Goal: Task Accomplishment & Management: Use online tool/utility

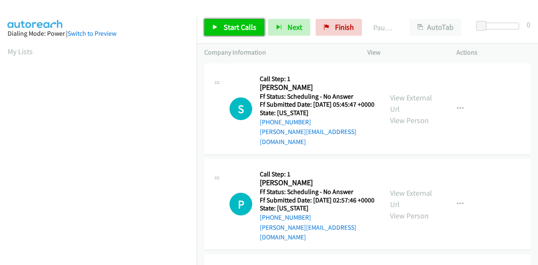
click at [234, 26] on span "Start Calls" at bounding box center [240, 27] width 33 height 10
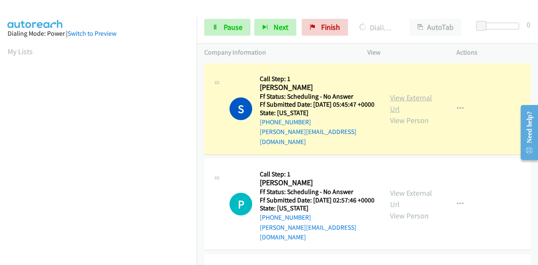
click at [403, 98] on link "View External Url" at bounding box center [411, 103] width 42 height 21
click at [233, 26] on span "Pause" at bounding box center [233, 27] width 19 height 10
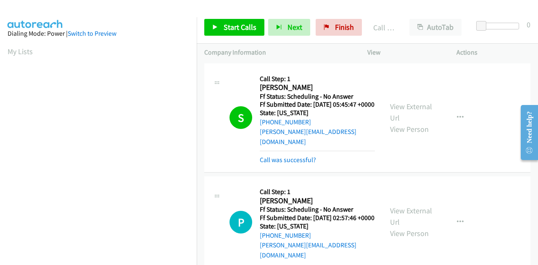
scroll to position [206, 0]
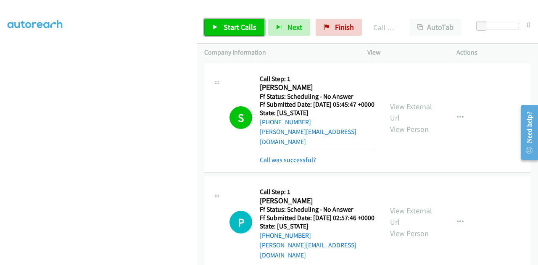
drag, startPoint x: 214, startPoint y: 23, endPoint x: 221, endPoint y: 15, distance: 11.0
click at [214, 23] on link "Start Calls" at bounding box center [234, 27] width 60 height 17
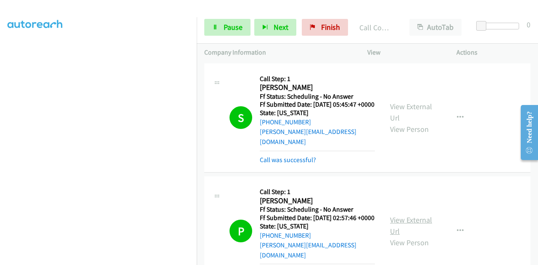
click at [391, 217] on link "View External Url" at bounding box center [411, 225] width 42 height 21
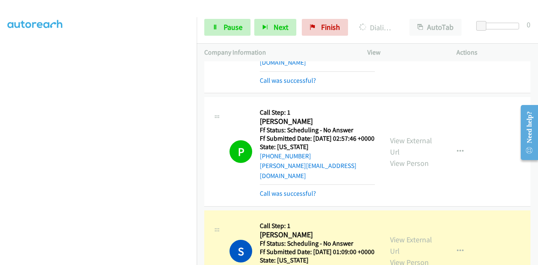
scroll to position [168, 0]
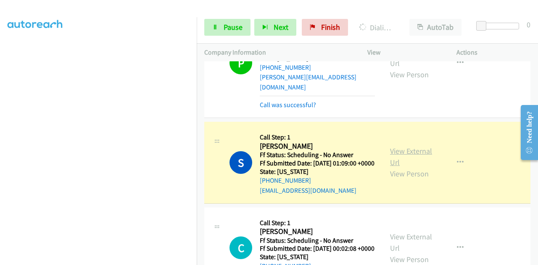
click at [411, 154] on link "View External Url" at bounding box center [411, 156] width 42 height 21
click at [201, 24] on div "Start Calls Pause Next Finish Dialing Sandrine Miller Montgomery AutoTab AutoTa…" at bounding box center [367, 27] width 341 height 32
click at [212, 25] on icon at bounding box center [215, 28] width 6 height 6
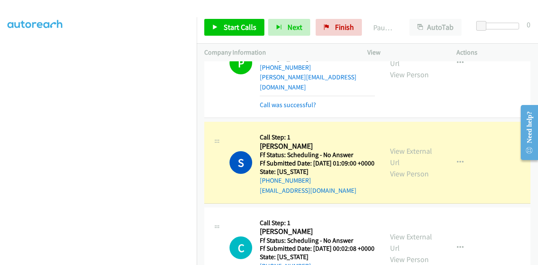
scroll to position [0, 0]
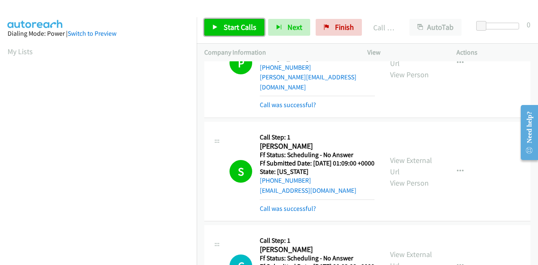
click at [245, 32] on span "Start Calls" at bounding box center [240, 27] width 33 height 10
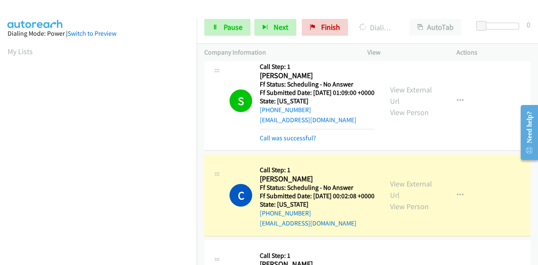
scroll to position [336, 0]
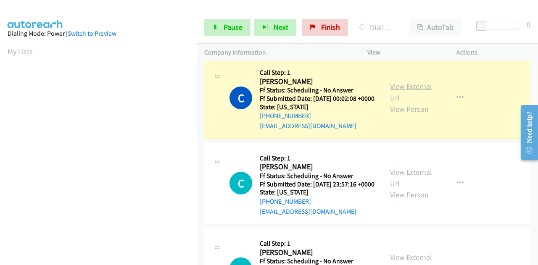
click at [398, 95] on link "View External Url" at bounding box center [411, 92] width 42 height 21
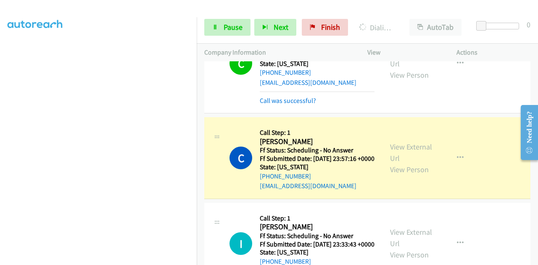
scroll to position [420, 0]
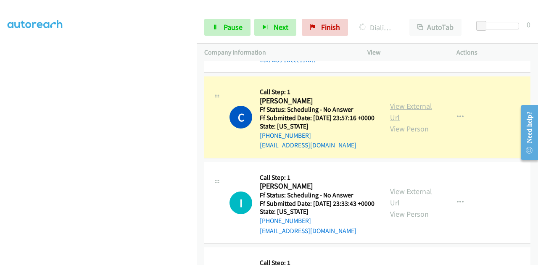
click at [399, 119] on link "View External Url" at bounding box center [411, 111] width 42 height 21
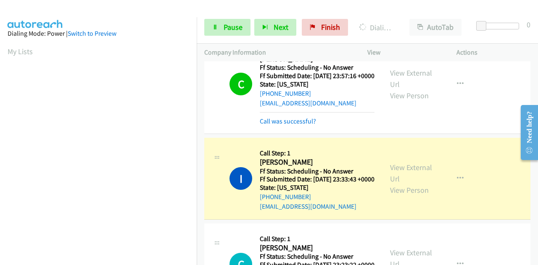
scroll to position [505, 0]
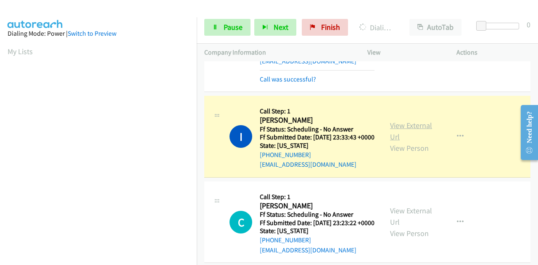
click at [417, 142] on link "View External Url" at bounding box center [411, 131] width 42 height 21
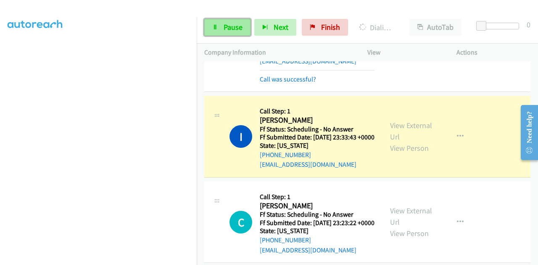
click at [213, 25] on icon at bounding box center [215, 28] width 6 height 6
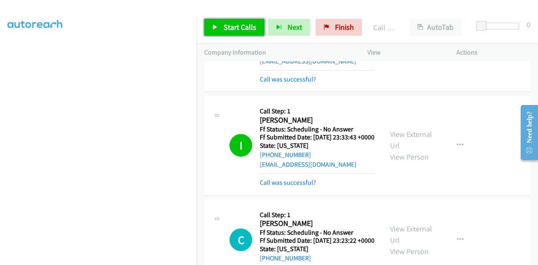
click at [242, 30] on span "Start Calls" at bounding box center [240, 27] width 33 height 10
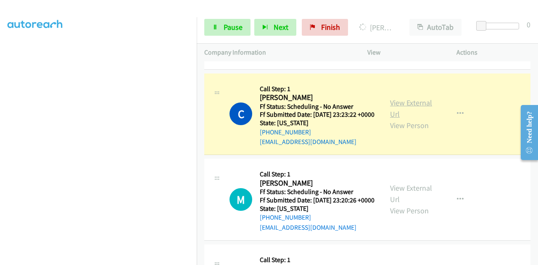
click at [422, 119] on link "View External Url" at bounding box center [411, 108] width 42 height 21
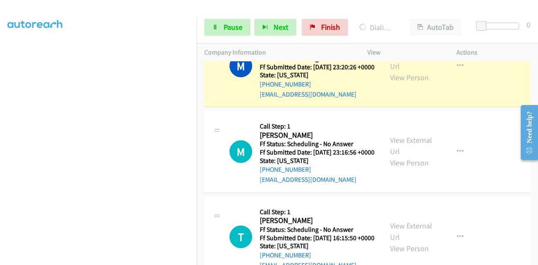
scroll to position [799, 0]
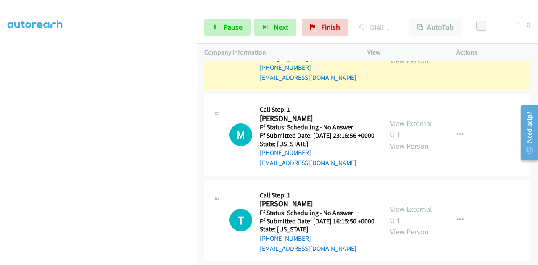
click at [416, 54] on link "View External Url" at bounding box center [411, 43] width 42 height 21
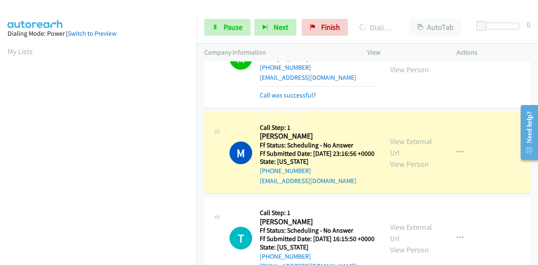
scroll to position [206, 0]
click at [399, 158] on link "View External Url" at bounding box center [411, 147] width 42 height 21
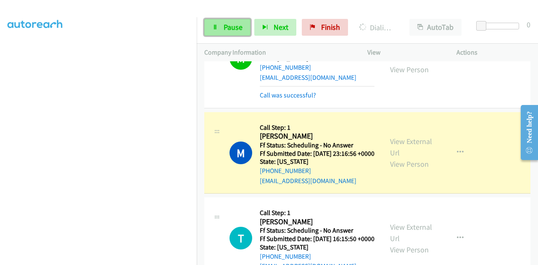
click at [225, 27] on span "Pause" at bounding box center [233, 27] width 19 height 10
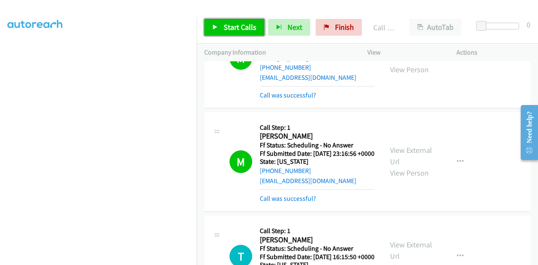
drag, startPoint x: 237, startPoint y: 29, endPoint x: 237, endPoint y: 40, distance: 11.8
click at [237, 28] on span "Start Calls" at bounding box center [240, 27] width 33 height 10
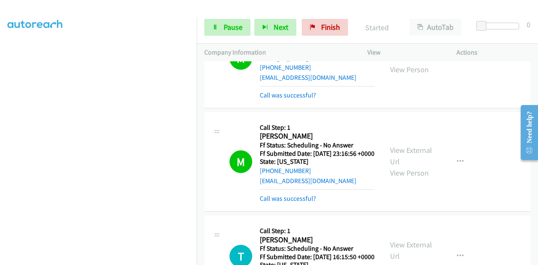
scroll to position [925, 0]
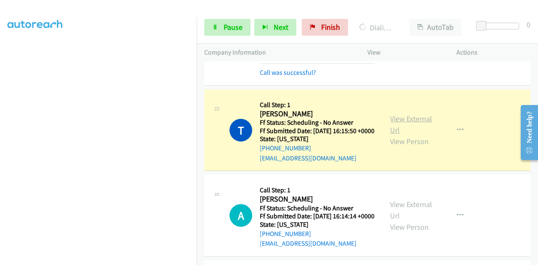
click at [414, 135] on link "View External Url" at bounding box center [411, 124] width 42 height 21
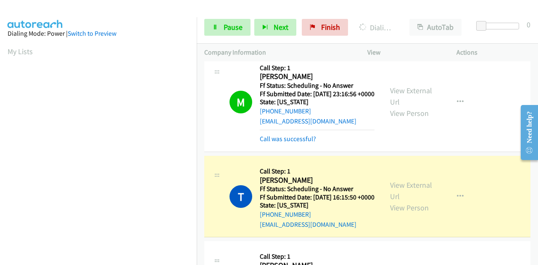
scroll to position [799, 0]
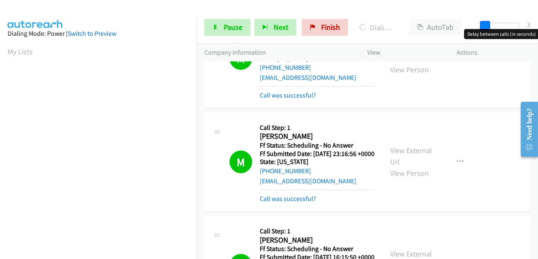
drag, startPoint x: 478, startPoint y: 23, endPoint x: 535, endPoint y: 27, distance: 56.5
click at [537, 27] on div "Start Calls Pause Next Finish Dialing Abbey Laddusire AutoTab AutoTab 3" at bounding box center [367, 27] width 341 height 32
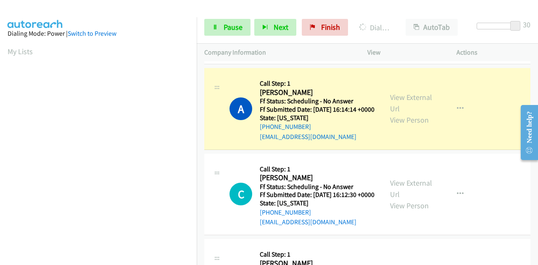
scroll to position [1051, 0]
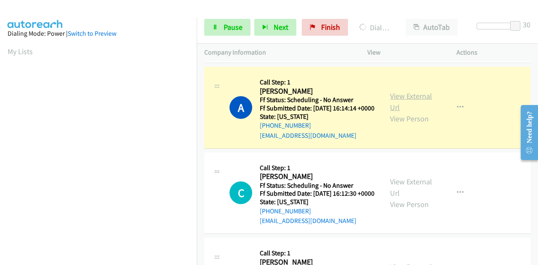
click at [419, 112] on link "View External Url" at bounding box center [411, 101] width 42 height 21
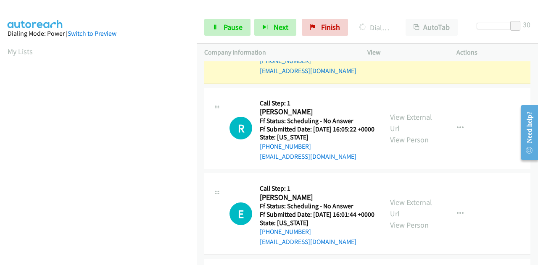
scroll to position [206, 0]
click at [407, 48] on link "View External Url" at bounding box center [411, 36] width 42 height 21
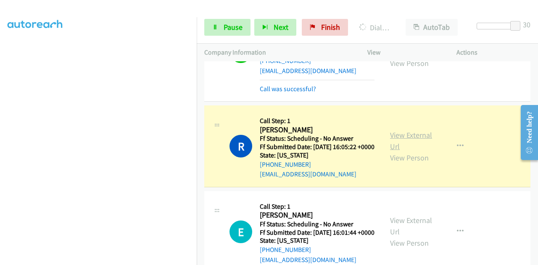
click at [393, 151] on link "View External Url" at bounding box center [411, 140] width 42 height 21
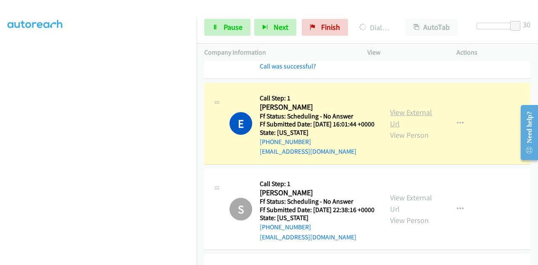
click at [403, 129] on link "View External Url" at bounding box center [411, 118] width 42 height 21
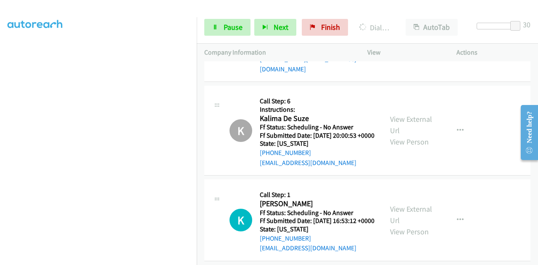
scroll to position [3069, 0]
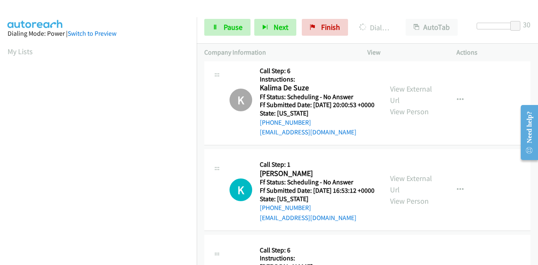
scroll to position [206, 0]
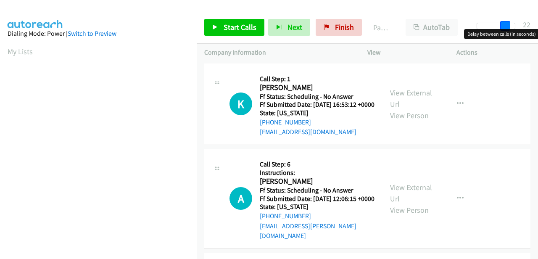
drag, startPoint x: 479, startPoint y: 24, endPoint x: 521, endPoint y: 26, distance: 42.1
click at [521, 26] on div at bounding box center [496, 29] width 54 height 13
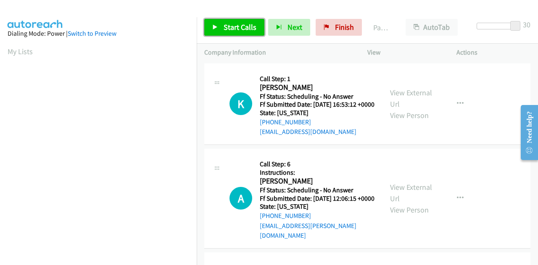
click at [231, 26] on span "Start Calls" at bounding box center [240, 27] width 33 height 10
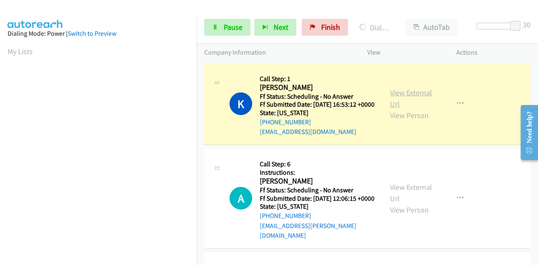
click at [406, 99] on link "View External Url" at bounding box center [411, 98] width 42 height 21
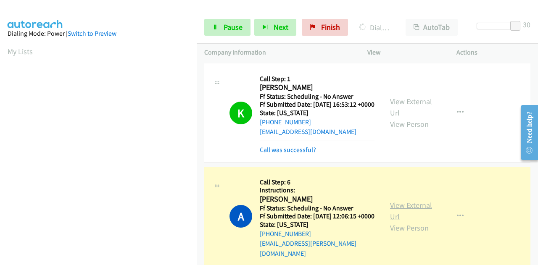
scroll to position [206, 0]
click at [407, 214] on link "View External Url" at bounding box center [411, 211] width 42 height 21
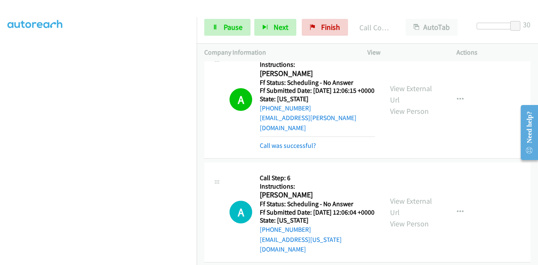
scroll to position [126, 0]
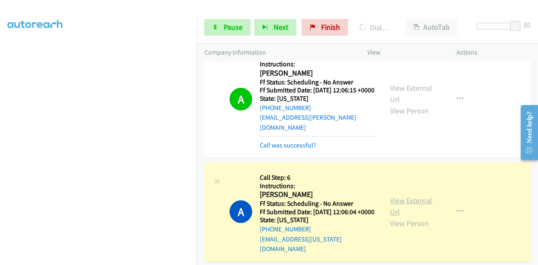
click at [390, 204] on link "View External Url" at bounding box center [411, 206] width 42 height 21
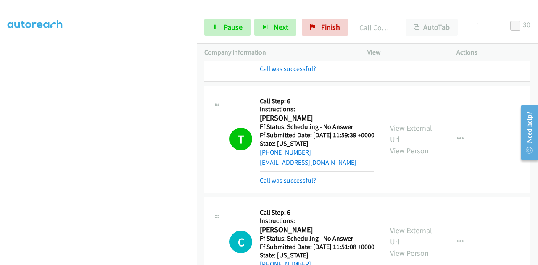
scroll to position [252, 0]
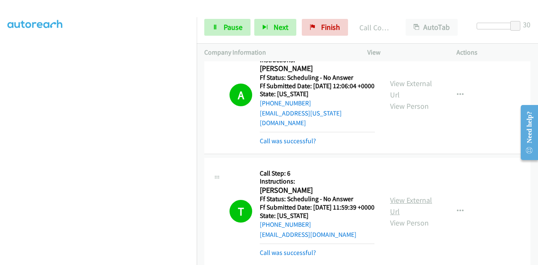
click at [411, 207] on link "View External Url" at bounding box center [411, 206] width 42 height 21
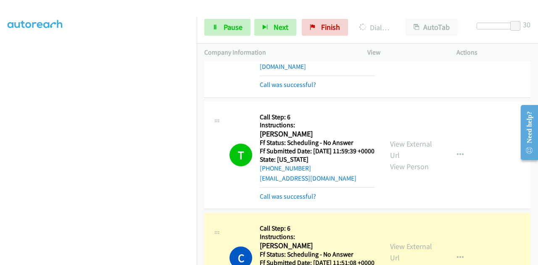
scroll to position [378, 0]
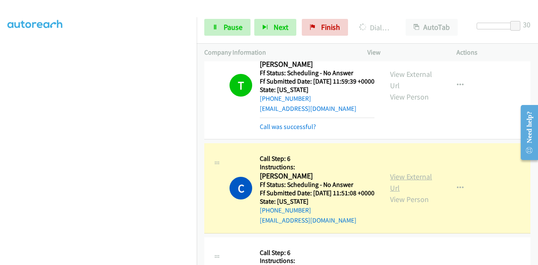
click at [401, 193] on link "View External Url" at bounding box center [411, 182] width 42 height 21
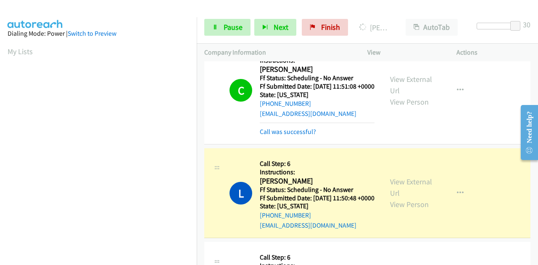
scroll to position [505, 0]
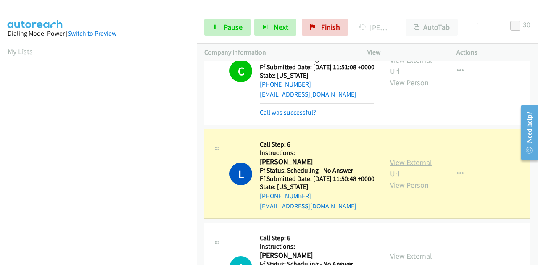
click at [394, 179] on link "View External Url" at bounding box center [411, 168] width 42 height 21
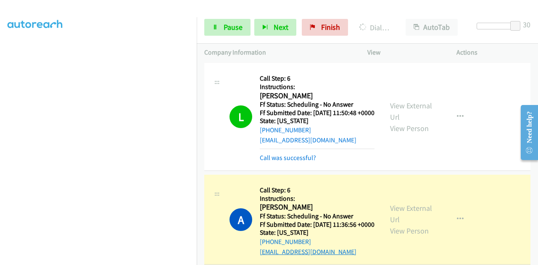
scroll to position [673, 0]
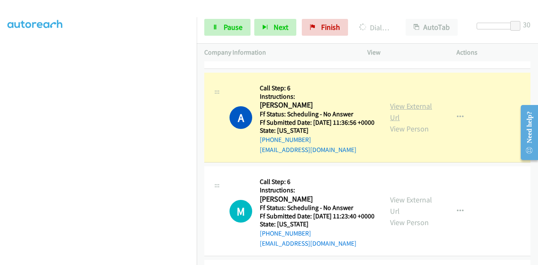
click at [399, 122] on link "View External Url" at bounding box center [411, 111] width 42 height 21
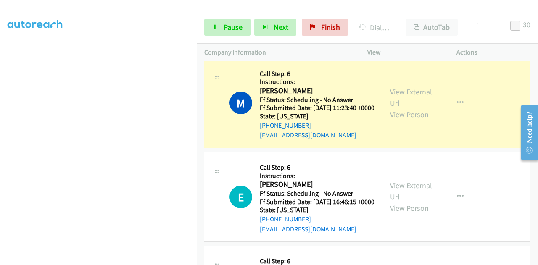
scroll to position [206, 0]
click at [407, 108] on link "View External Url" at bounding box center [411, 97] width 42 height 21
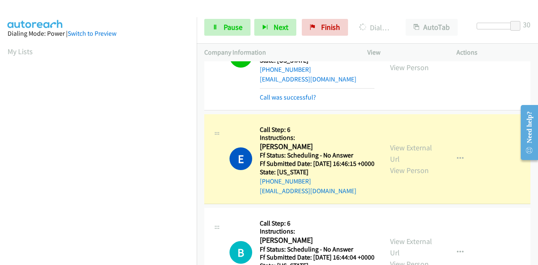
scroll to position [883, 0]
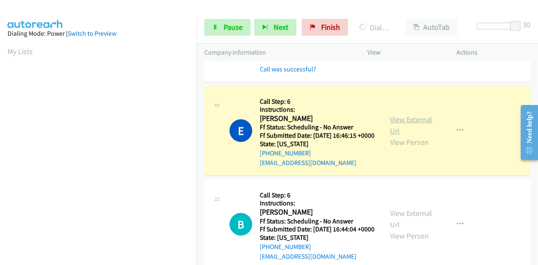
click at [402, 136] on link "View External Url" at bounding box center [411, 125] width 42 height 21
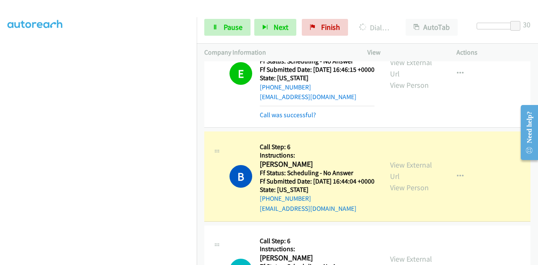
scroll to position [1009, 0]
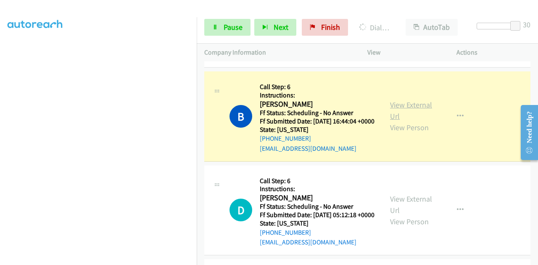
click at [398, 121] on link "View External Url" at bounding box center [411, 110] width 42 height 21
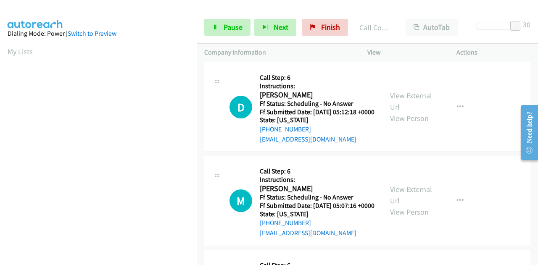
scroll to position [1135, 0]
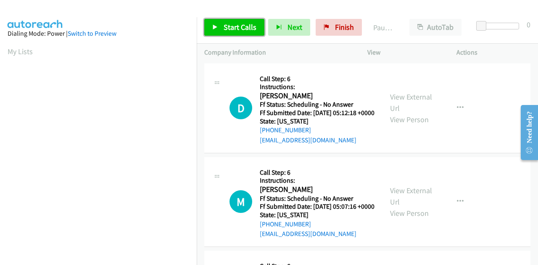
click at [225, 21] on link "Start Calls" at bounding box center [234, 27] width 60 height 17
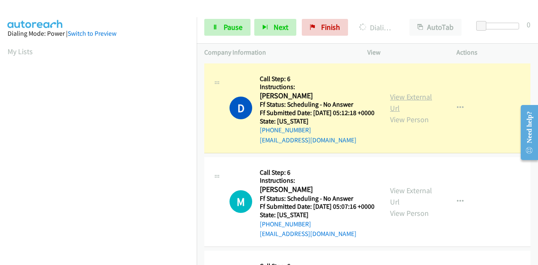
click at [405, 101] on link "View External Url" at bounding box center [411, 102] width 42 height 21
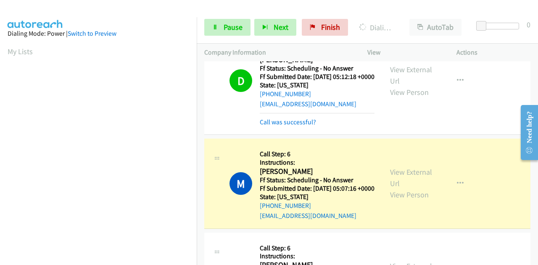
scroll to position [84, 0]
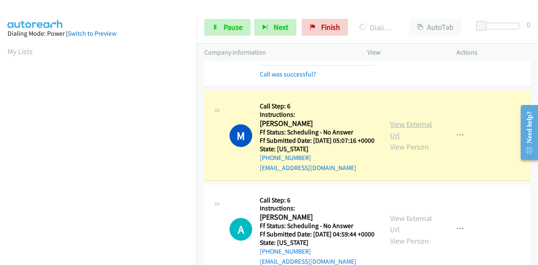
click at [395, 137] on link "View External Url" at bounding box center [411, 129] width 42 height 21
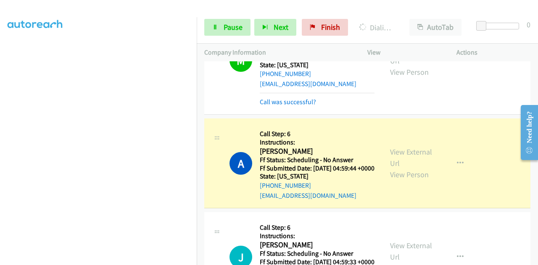
scroll to position [0, 0]
click at [397, 168] on link "View External Url" at bounding box center [411, 157] width 42 height 21
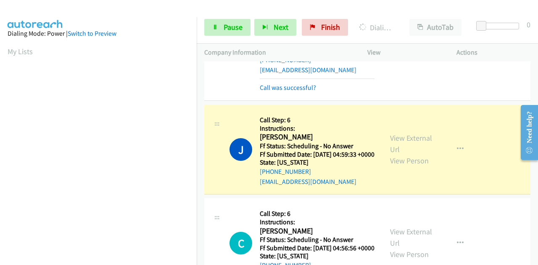
scroll to position [294, 0]
click at [406, 154] on link "View External Url" at bounding box center [411, 143] width 42 height 21
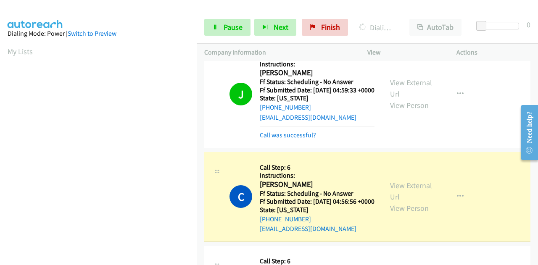
scroll to position [420, 0]
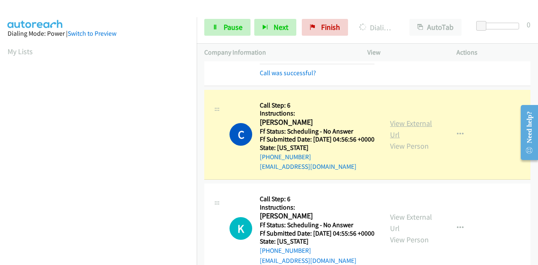
click at [397, 140] on link "View External Url" at bounding box center [411, 129] width 42 height 21
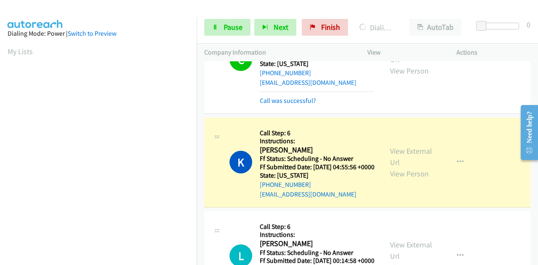
scroll to position [547, 0]
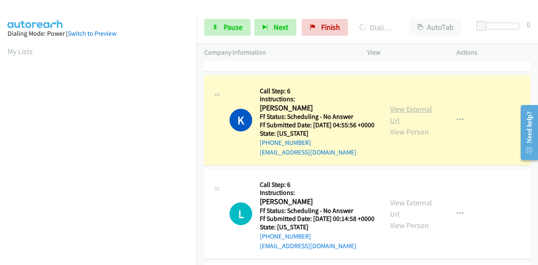
click at [414, 125] on link "View External Url" at bounding box center [411, 114] width 42 height 21
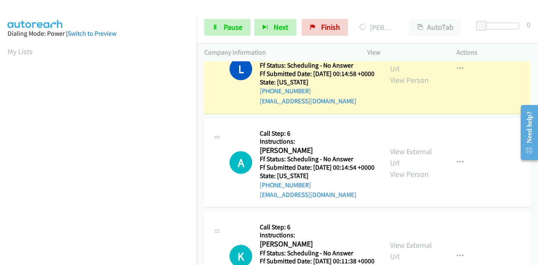
scroll to position [715, 0]
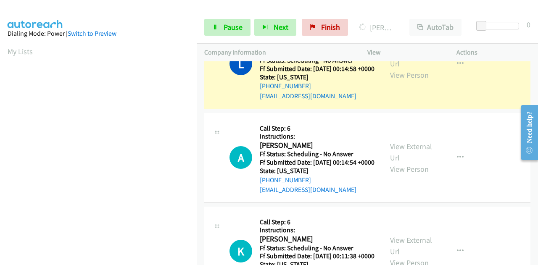
click at [407, 69] on link "View External Url" at bounding box center [411, 58] width 42 height 21
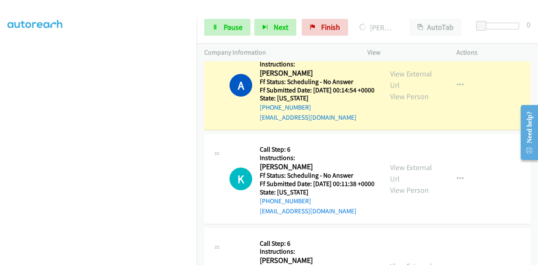
scroll to position [841, 0]
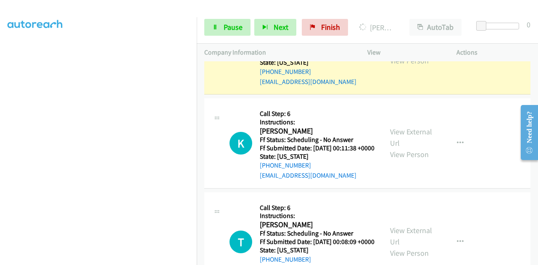
click at [401, 54] on link "View External Url" at bounding box center [411, 43] width 42 height 21
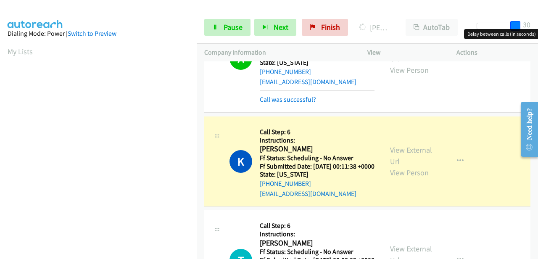
drag, startPoint x: 482, startPoint y: 24, endPoint x: 532, endPoint y: 24, distance: 49.6
click at [532, 24] on div "Start Calls Pause Next Finish Dialing [PERSON_NAME] AutoTab AutoTab 30" at bounding box center [367, 27] width 341 height 32
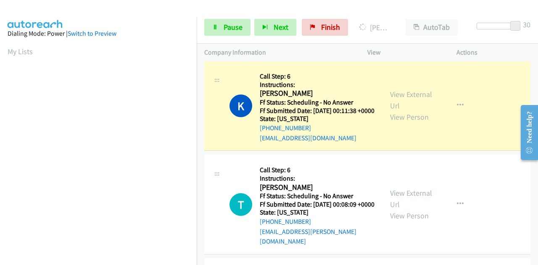
scroll to position [967, 0]
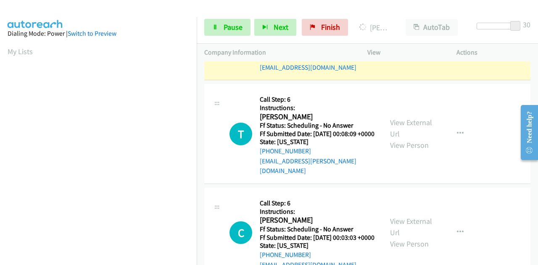
click at [402, 40] on link "View External Url" at bounding box center [411, 29] width 42 height 21
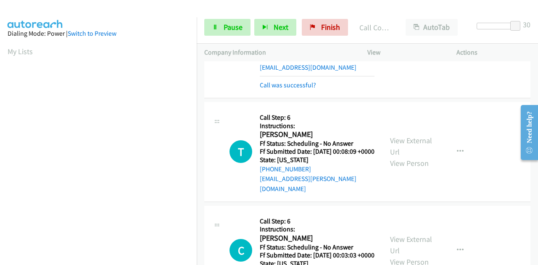
scroll to position [1051, 0]
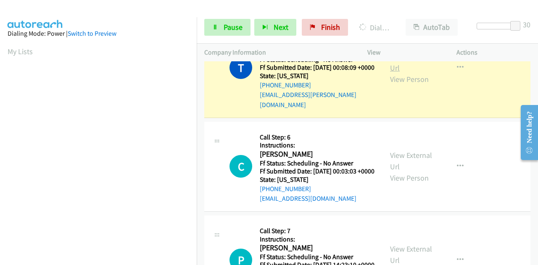
click at [414, 73] on link "View External Url" at bounding box center [411, 62] width 42 height 21
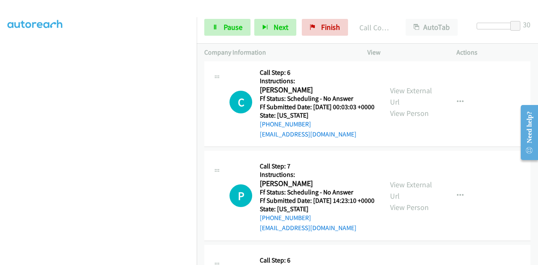
scroll to position [1135, 0]
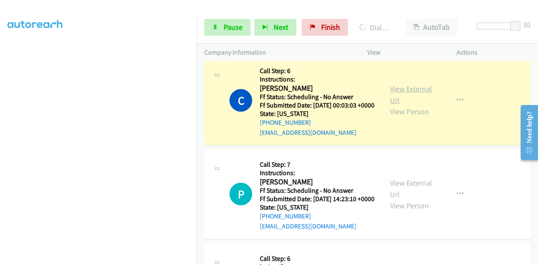
click at [412, 105] on link "View External Url" at bounding box center [411, 94] width 42 height 21
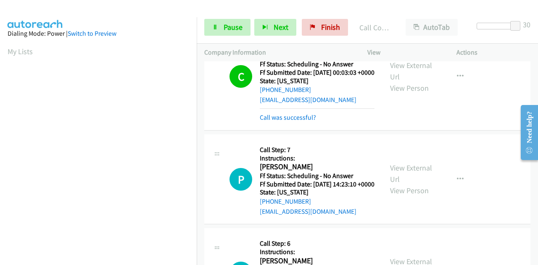
scroll to position [1261, 0]
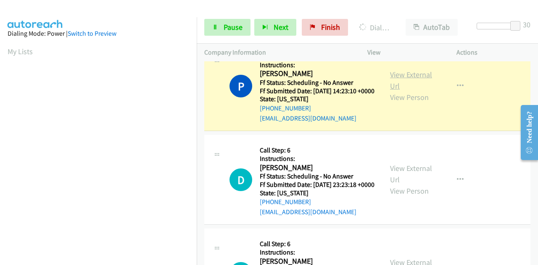
click at [425, 91] on link "View External Url" at bounding box center [411, 80] width 42 height 21
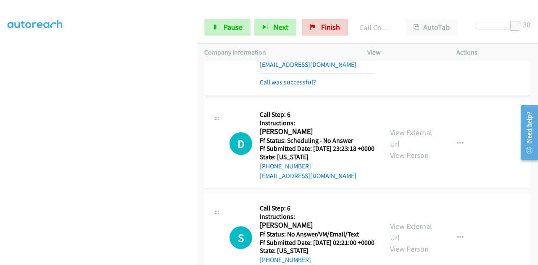
scroll to position [1345, 0]
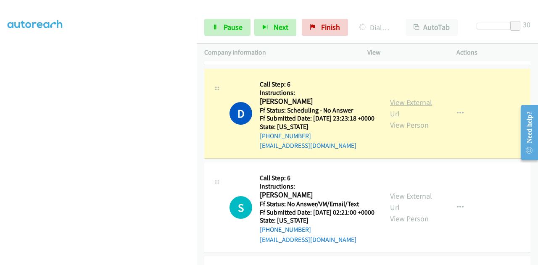
click at [399, 119] on link "View External Url" at bounding box center [411, 108] width 42 height 21
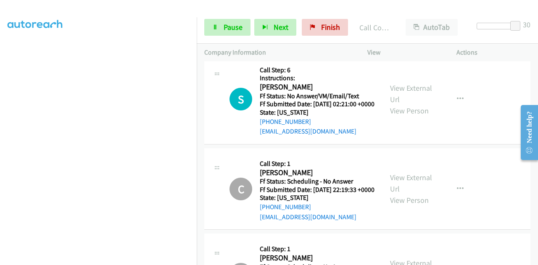
scroll to position [1514, 0]
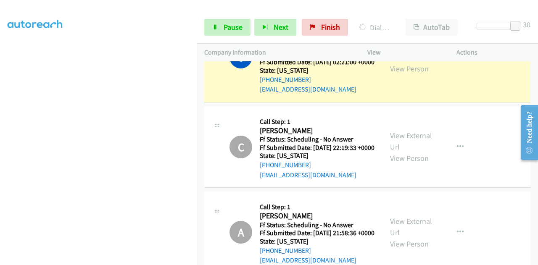
click at [415, 62] on link "View External Url" at bounding box center [411, 51] width 42 height 21
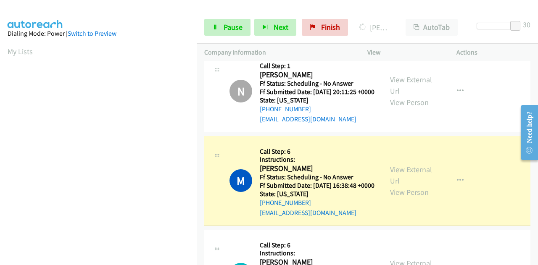
scroll to position [2354, 0]
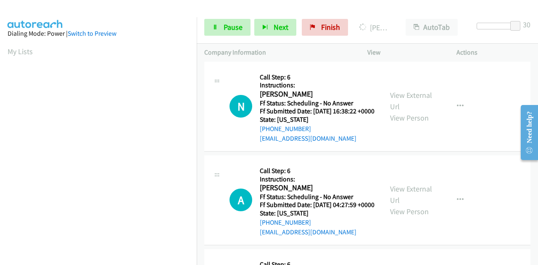
click at [393, 18] on link "View External Url" at bounding box center [411, 7] width 42 height 21
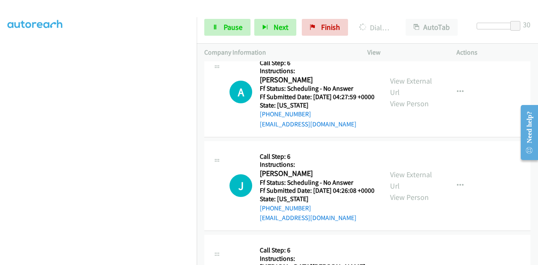
scroll to position [206, 0]
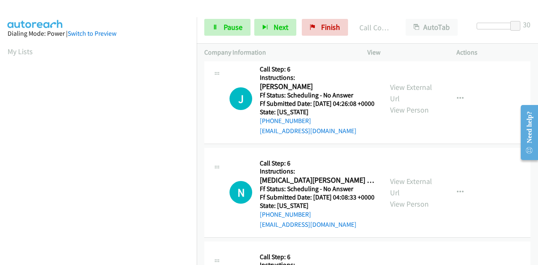
scroll to position [2607, 0]
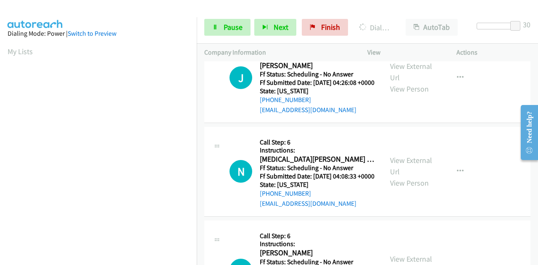
click at [219, 23] on link "Pause" at bounding box center [227, 27] width 46 height 17
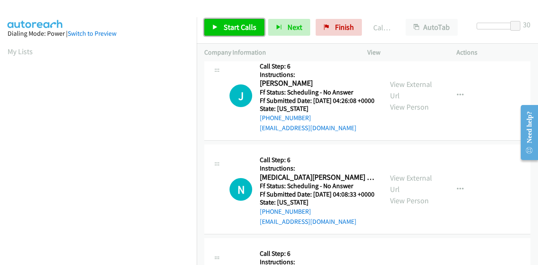
click at [238, 29] on span "Start Calls" at bounding box center [240, 27] width 33 height 10
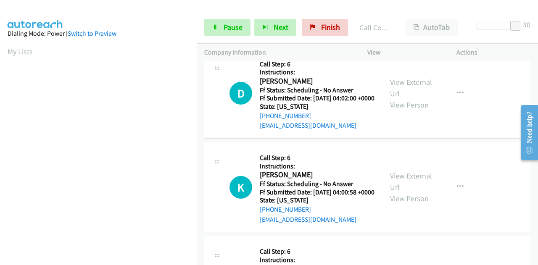
scroll to position [2901, 0]
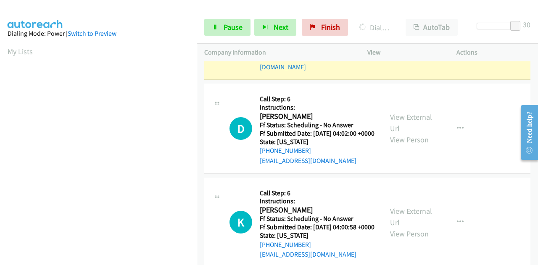
scroll to position [206, 0]
click at [394, 34] on link "View External Url" at bounding box center [411, 23] width 42 height 21
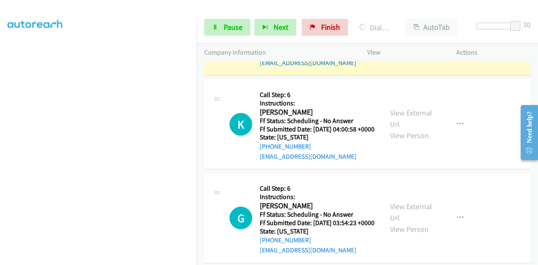
scroll to position [3069, 0]
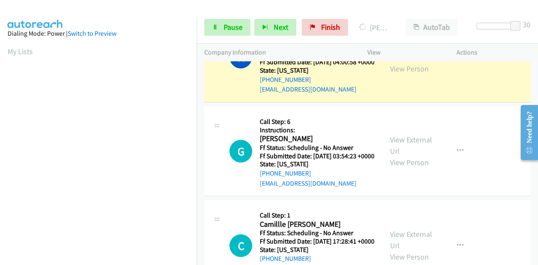
scroll to position [3153, 0]
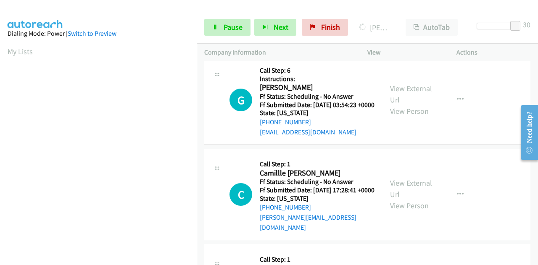
click at [395, 11] on link "View External Url" at bounding box center [411, 0] width 42 height 21
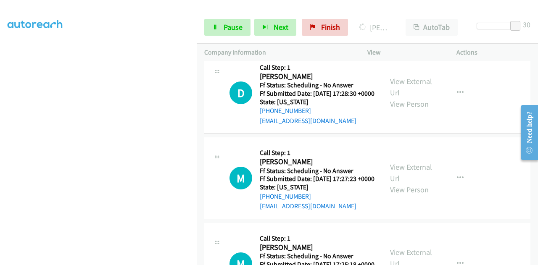
scroll to position [0, 0]
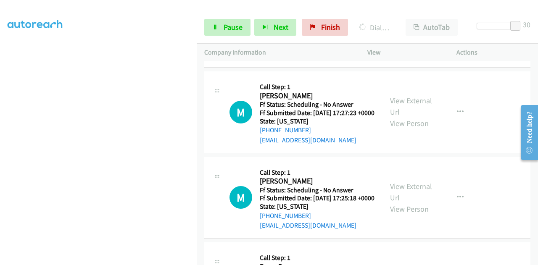
scroll to position [206, 0]
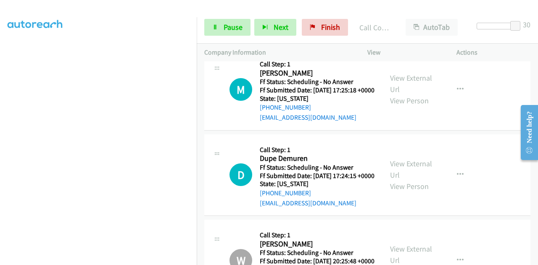
scroll to position [164, 0]
drag, startPoint x: 226, startPoint y: 26, endPoint x: 232, endPoint y: 24, distance: 5.6
click at [225, 26] on span "Pause" at bounding box center [233, 27] width 19 height 10
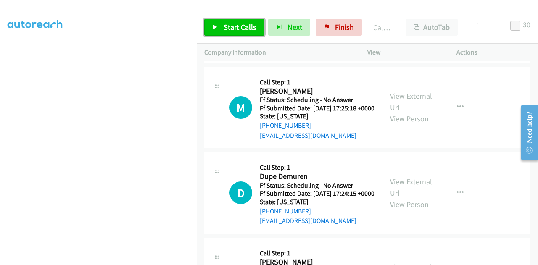
click at [235, 22] on span "Start Calls" at bounding box center [240, 27] width 33 height 10
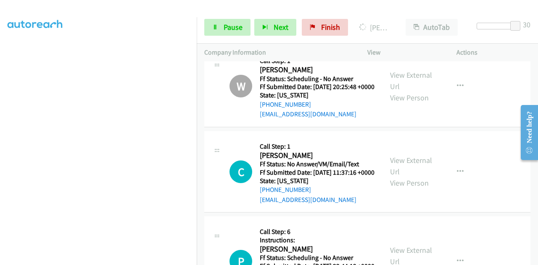
click at [225, 28] on span "Pause" at bounding box center [233, 27] width 19 height 10
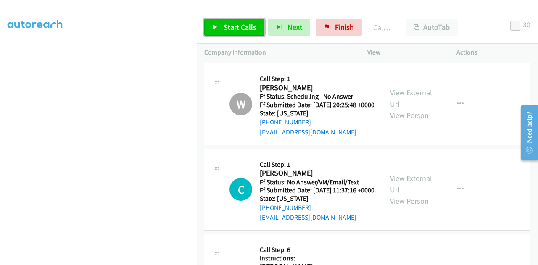
drag, startPoint x: 240, startPoint y: 30, endPoint x: 239, endPoint y: 76, distance: 46.3
click at [239, 29] on span "Start Calls" at bounding box center [240, 27] width 33 height 10
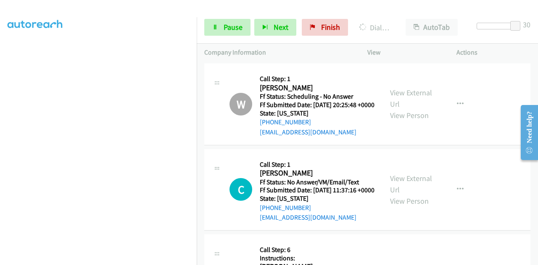
scroll to position [3868, 0]
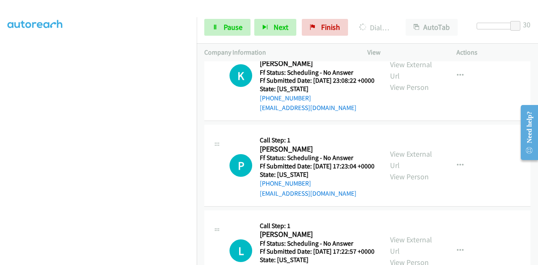
scroll to position [4120, 0]
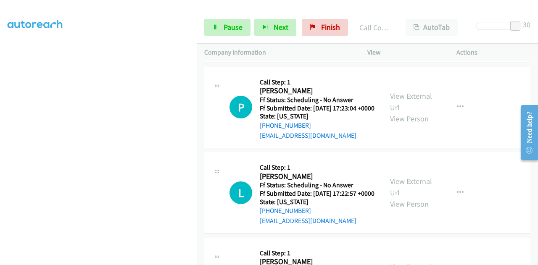
scroll to position [4204, 0]
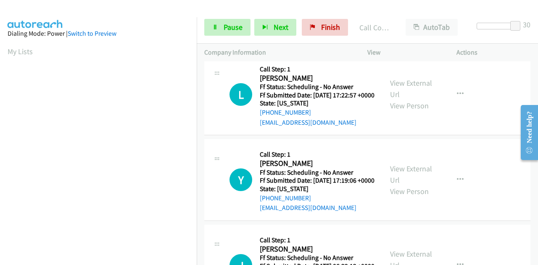
scroll to position [4331, 0]
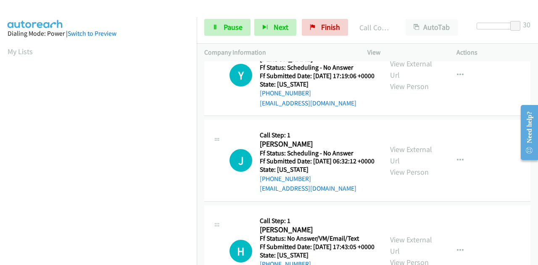
scroll to position [4457, 0]
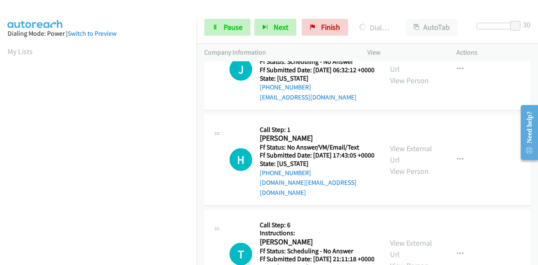
scroll to position [4583, 0]
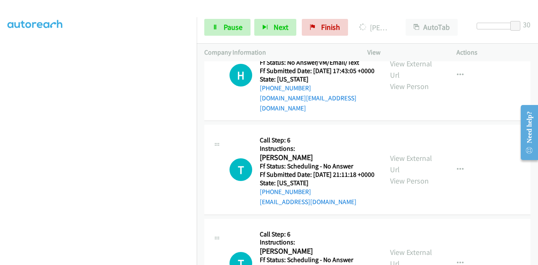
scroll to position [4667, 0]
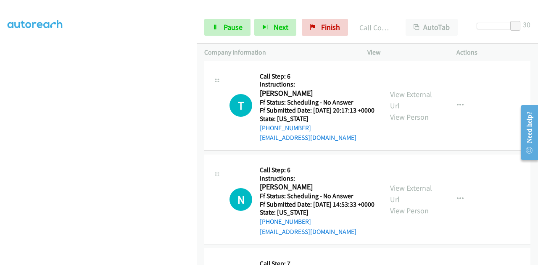
scroll to position [4877, 0]
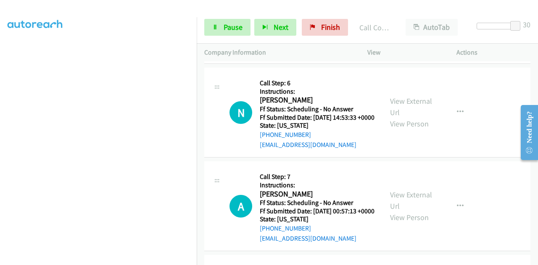
scroll to position [4919, 0]
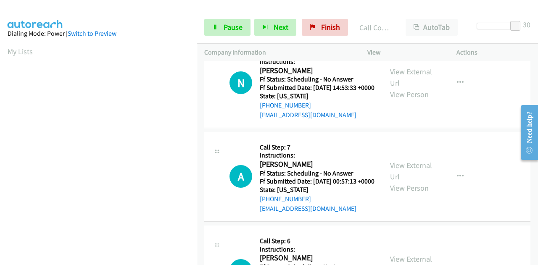
scroll to position [5003, 0]
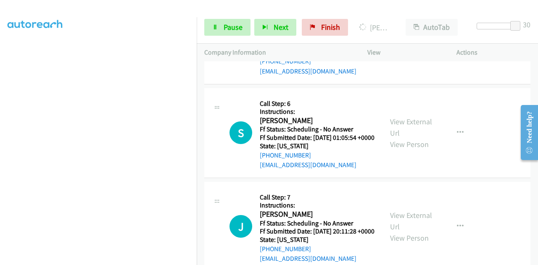
scroll to position [5171, 0]
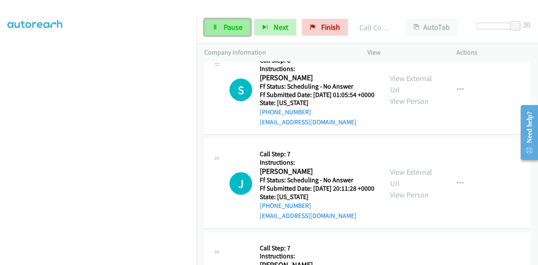
click at [219, 21] on link "Pause" at bounding box center [227, 27] width 46 height 17
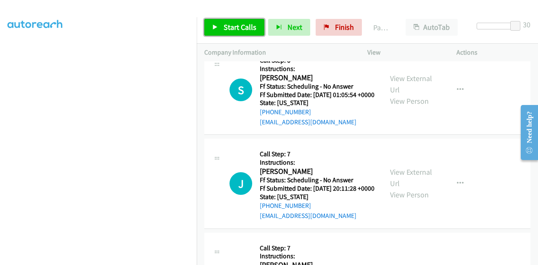
click at [251, 27] on span "Start Calls" at bounding box center [240, 27] width 33 height 10
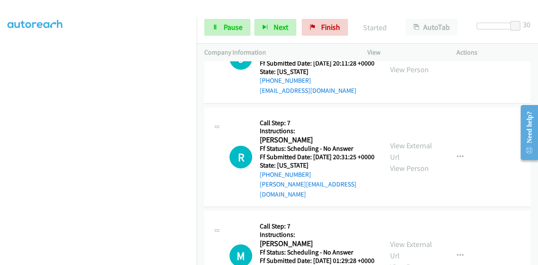
scroll to position [5298, 0]
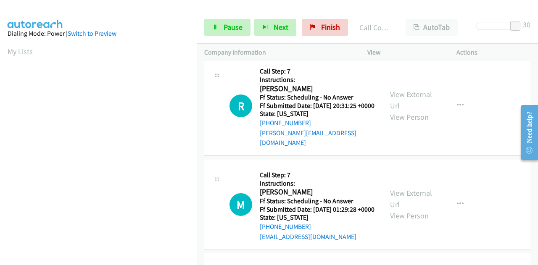
scroll to position [5424, 0]
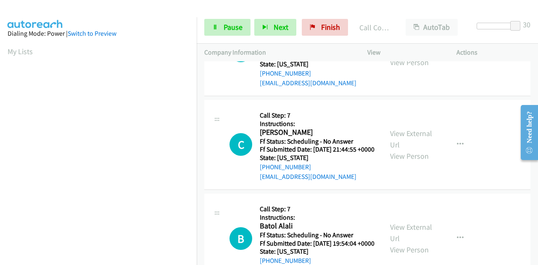
scroll to position [5550, 0]
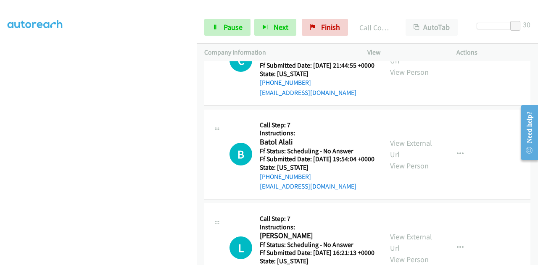
scroll to position [5676, 0]
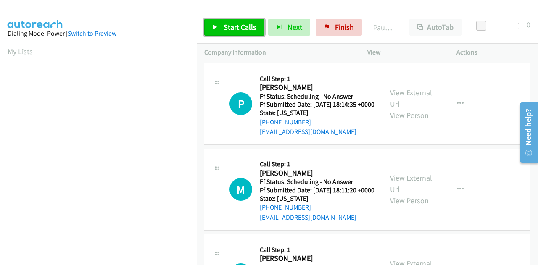
click at [236, 23] on span "Start Calls" at bounding box center [240, 27] width 33 height 10
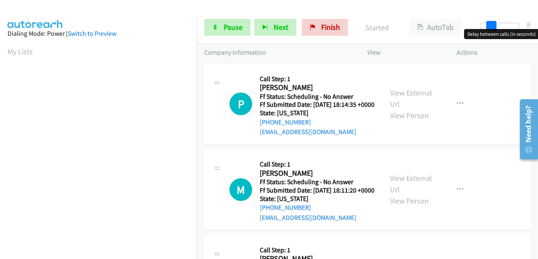
drag, startPoint x: 483, startPoint y: 26, endPoint x: 520, endPoint y: 26, distance: 37.0
click at [497, 26] on span at bounding box center [491, 26] width 10 height 10
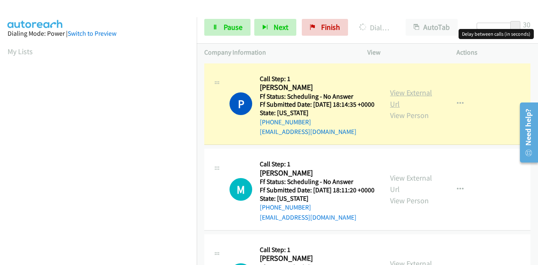
click at [395, 98] on link "View External Url" at bounding box center [411, 98] width 42 height 21
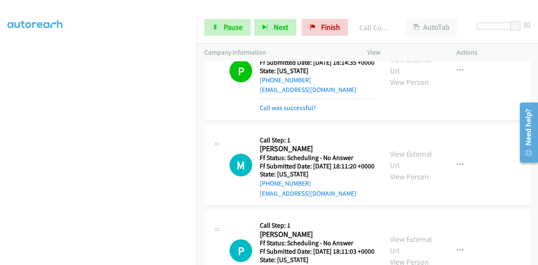
scroll to position [164, 0]
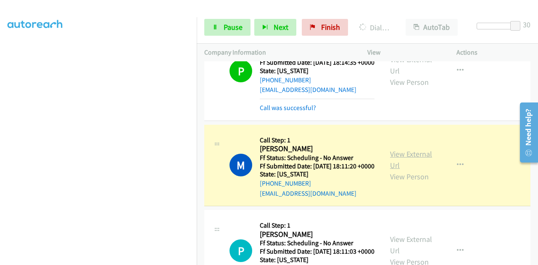
click at [390, 167] on link "View External Url" at bounding box center [411, 159] width 42 height 21
click at [407, 166] on link "View External Url" at bounding box center [411, 159] width 42 height 21
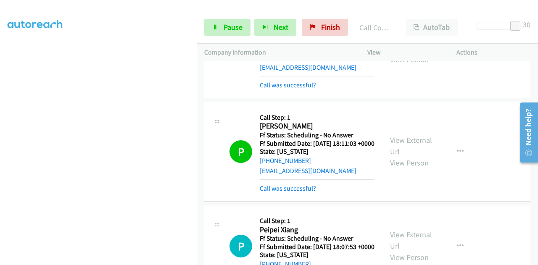
click at [403, 153] on div "View External Url View Person View External Url Email Schedule/Manage Callback …" at bounding box center [431, 152] width 97 height 84
click at [402, 165] on div "View External Url View Person" at bounding box center [412, 152] width 44 height 34
click at [402, 156] on link "View External Url" at bounding box center [411, 145] width 42 height 21
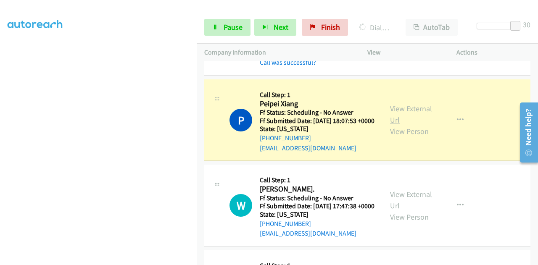
click at [402, 125] on link "View External Url" at bounding box center [411, 114] width 42 height 21
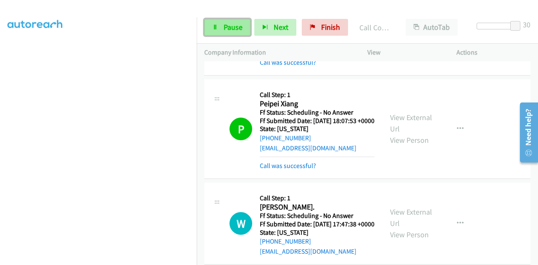
click at [228, 31] on span "Pause" at bounding box center [233, 27] width 19 height 10
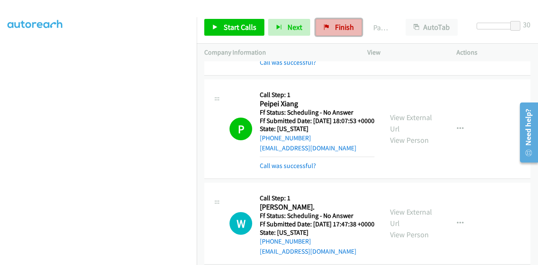
drag, startPoint x: 325, startPoint y: 30, endPoint x: 340, endPoint y: 32, distance: 14.4
click at [326, 30] on link "Finish" at bounding box center [339, 27] width 46 height 17
